Goal: Transaction & Acquisition: Purchase product/service

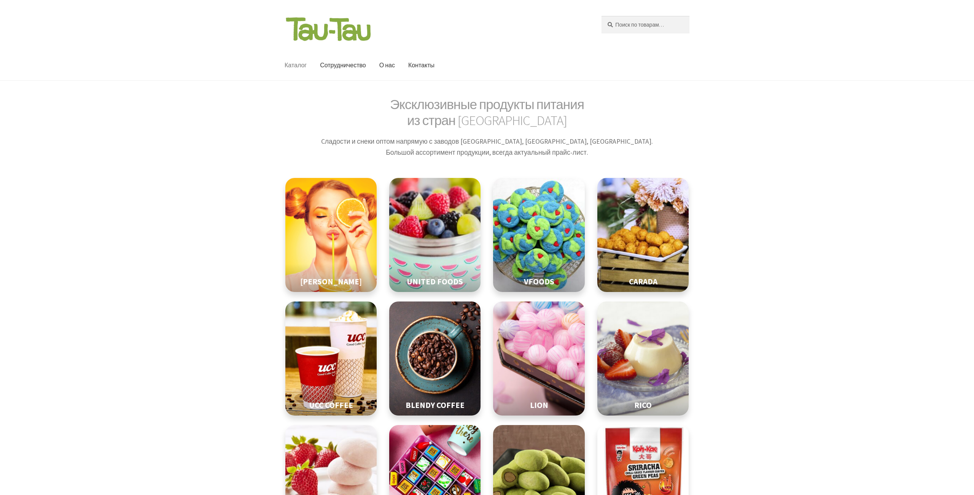
click at [416, 167] on img at bounding box center [435, 235] width 115 height 143
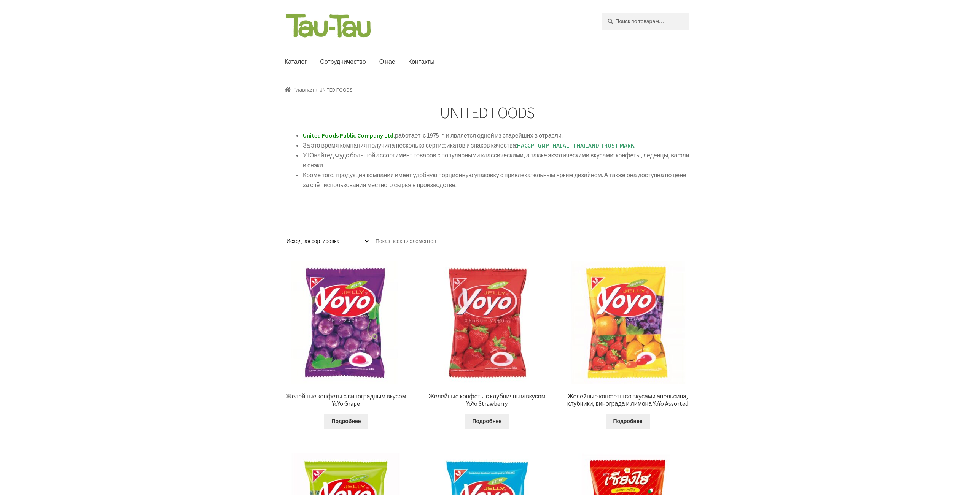
scroll to position [3, 0]
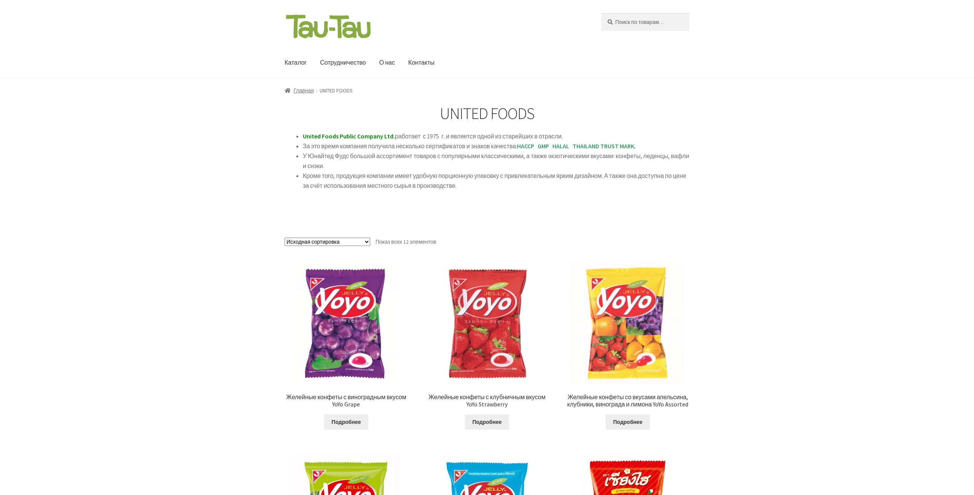
click at [287, 15] on img at bounding box center [329, 26] width 88 height 26
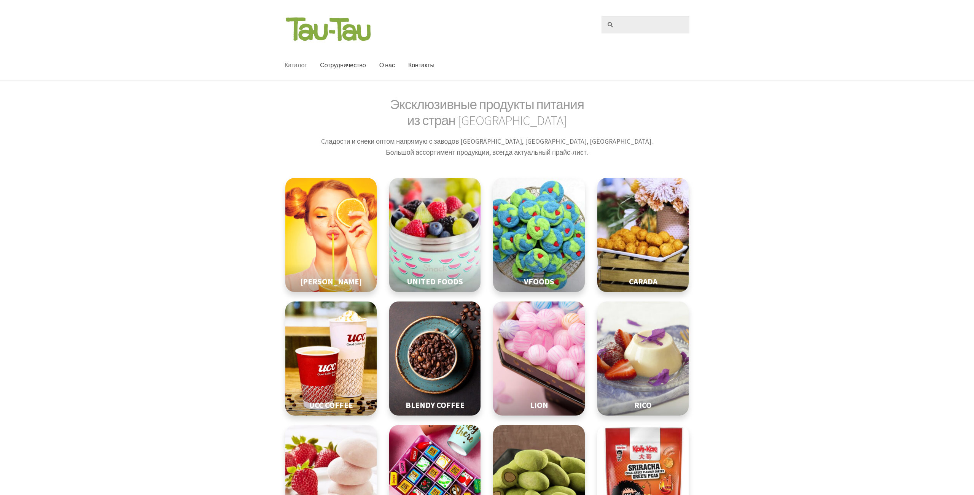
click at [664, 25] on input "Искать:" at bounding box center [646, 25] width 88 height 18
click at [602, 16] on input "Ева" at bounding box center [646, 25] width 88 height 18
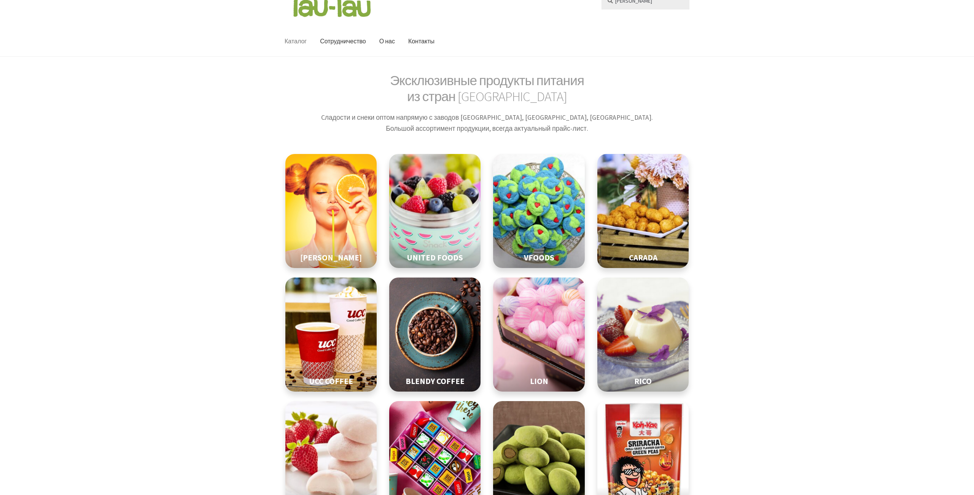
scroll to position [41, 0]
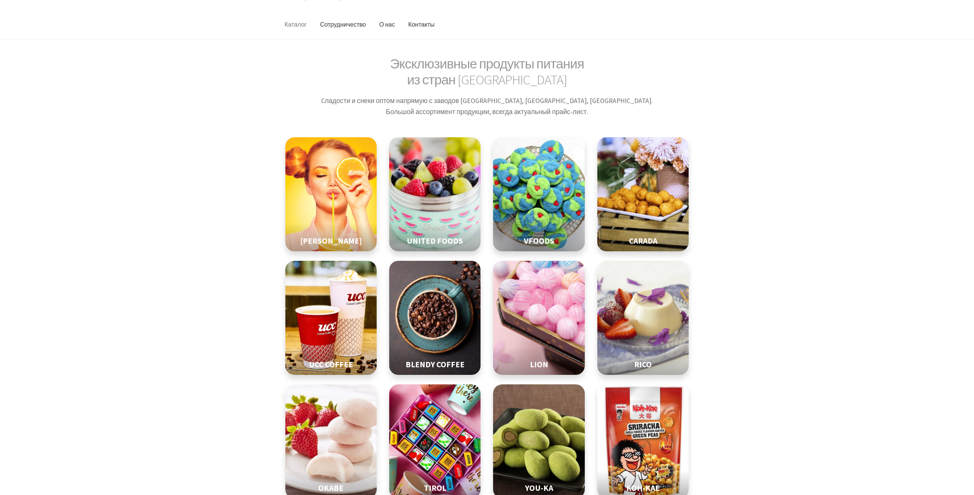
type input "Ева"
